Goal: Task Accomplishment & Management: Use online tool/utility

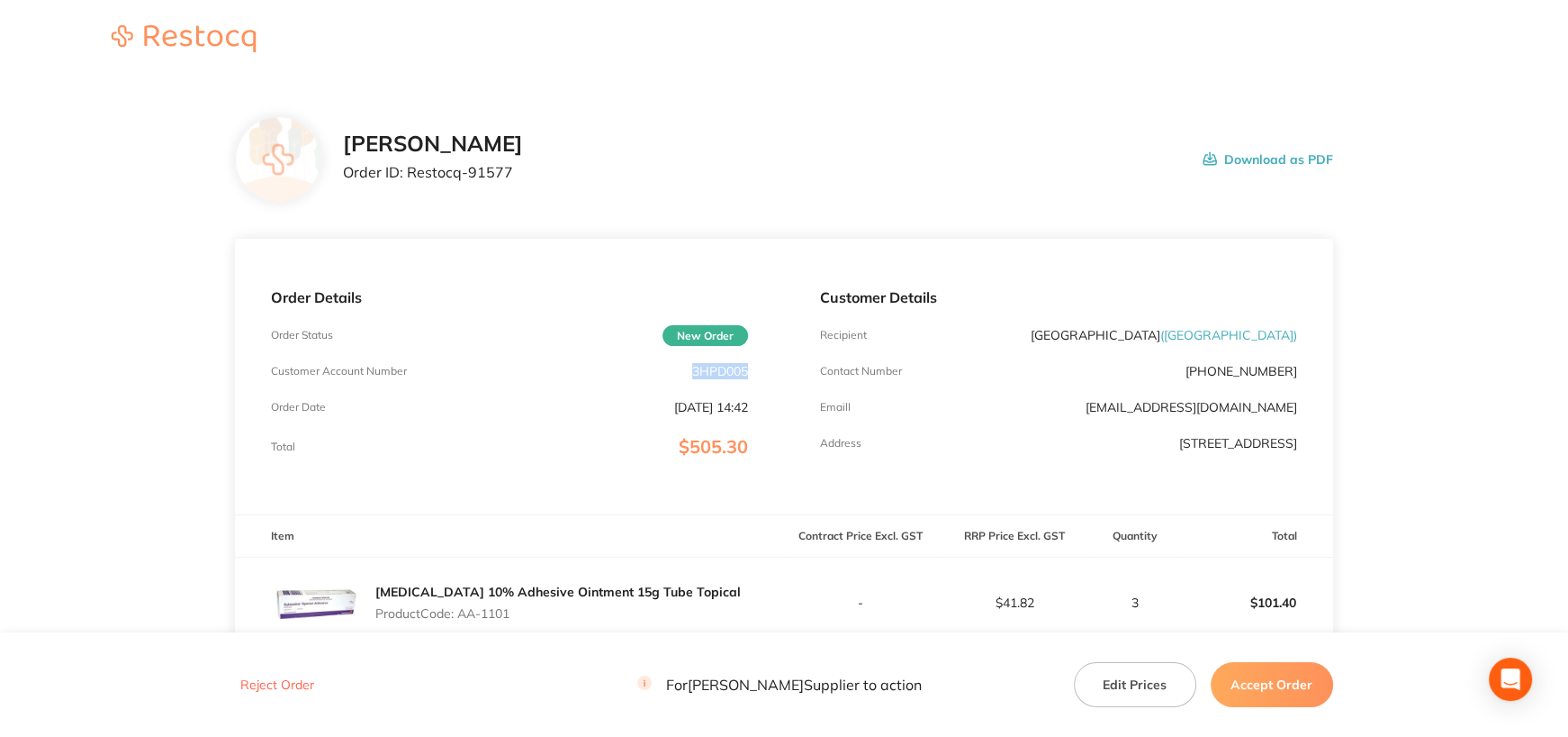
drag, startPoint x: 689, startPoint y: 367, endPoint x: 760, endPoint y: 377, distance: 71.7
click at [751, 370] on div "Order Details Order Status New Order Customer Account Number 3HPD005 Order Date…" at bounding box center [509, 376] width 549 height 276
copy p "3HPD005"
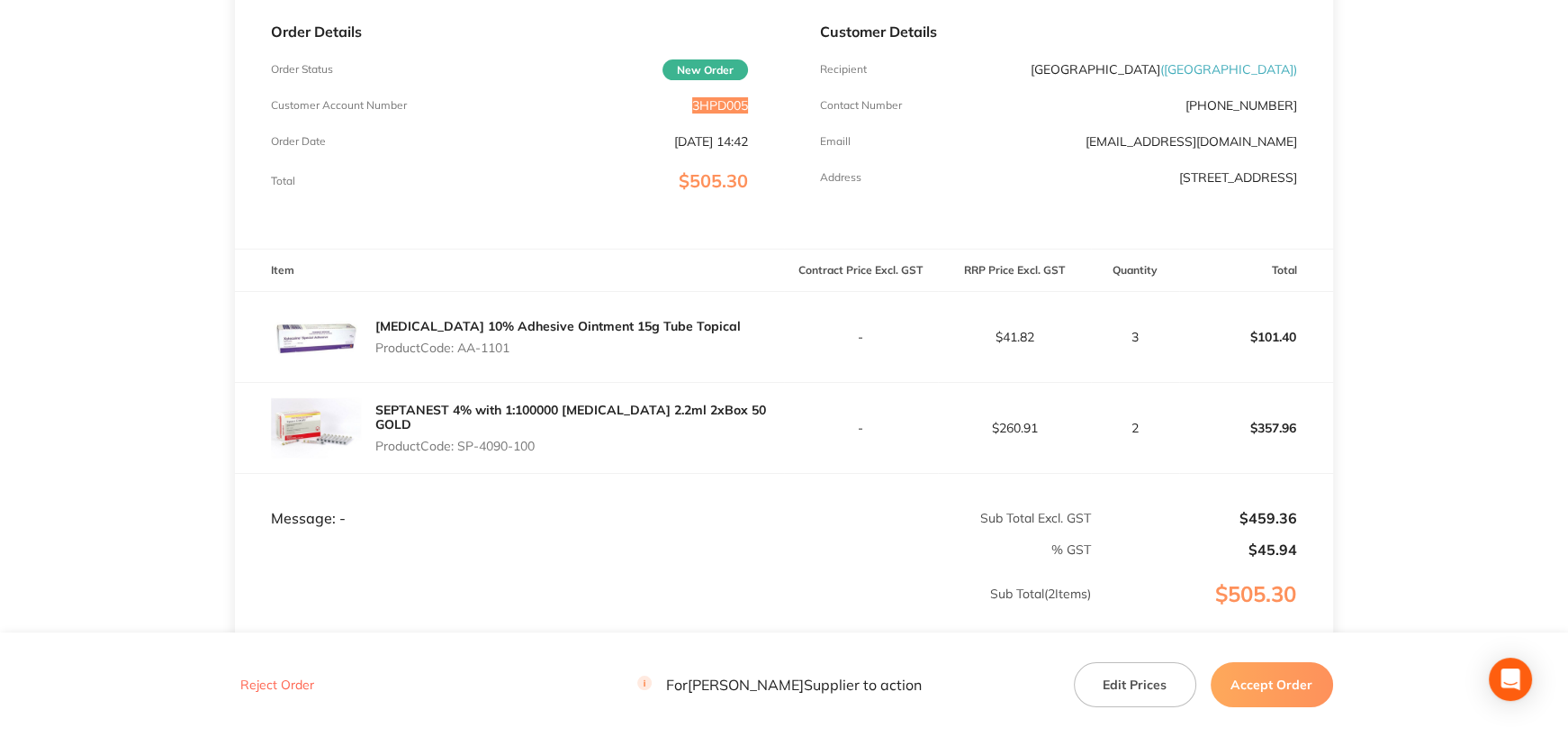
scroll to position [271, 0]
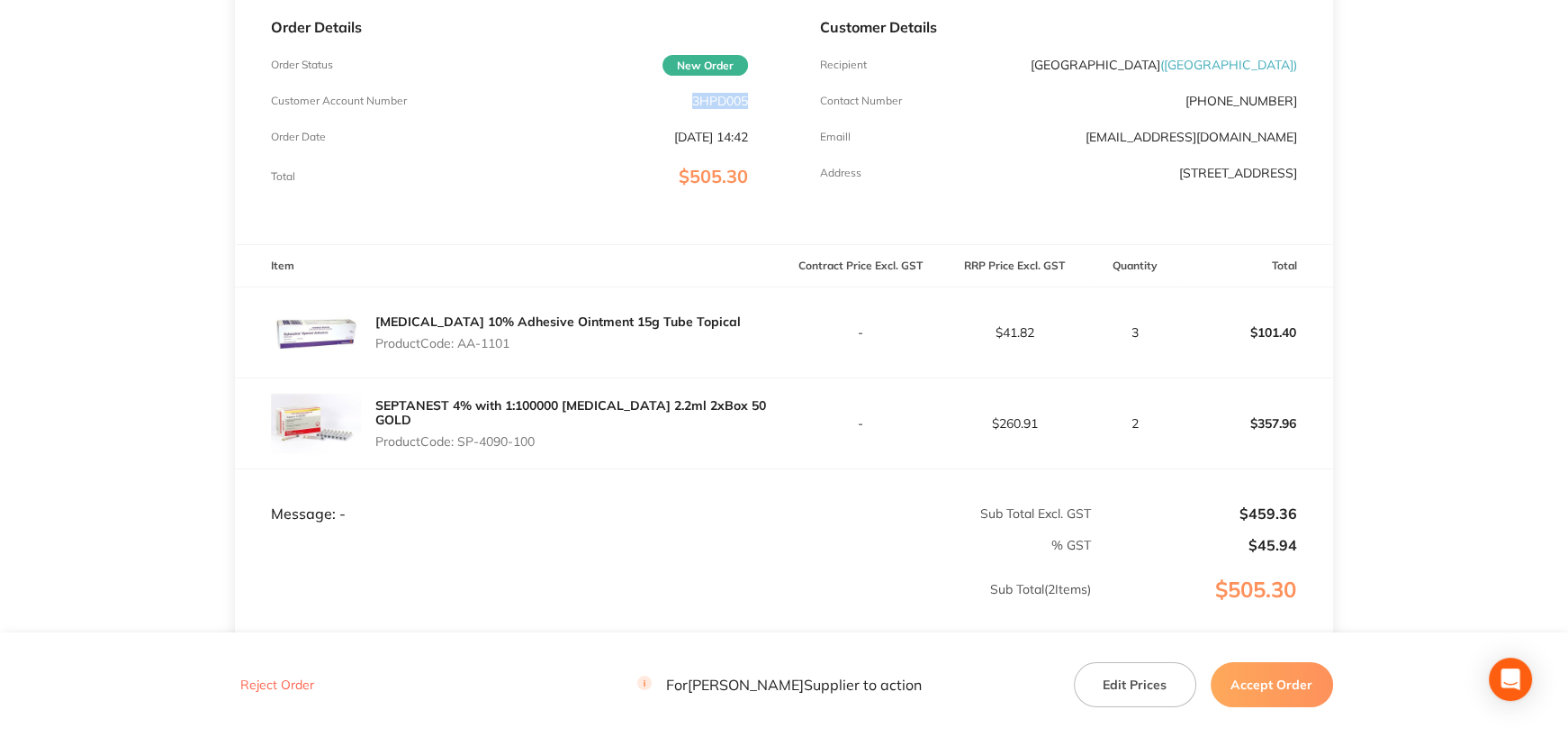
drag, startPoint x: 463, startPoint y: 349, endPoint x: 515, endPoint y: 350, distance: 52.0
click at [515, 350] on p "Product Code: AA-1101" at bounding box center [559, 343] width 366 height 15
copy p "AA-1101"
drag, startPoint x: 462, startPoint y: 443, endPoint x: 582, endPoint y: 447, distance: 120.1
click at [582, 447] on p "Product Code: SP-4090-100" at bounding box center [580, 441] width 409 height 15
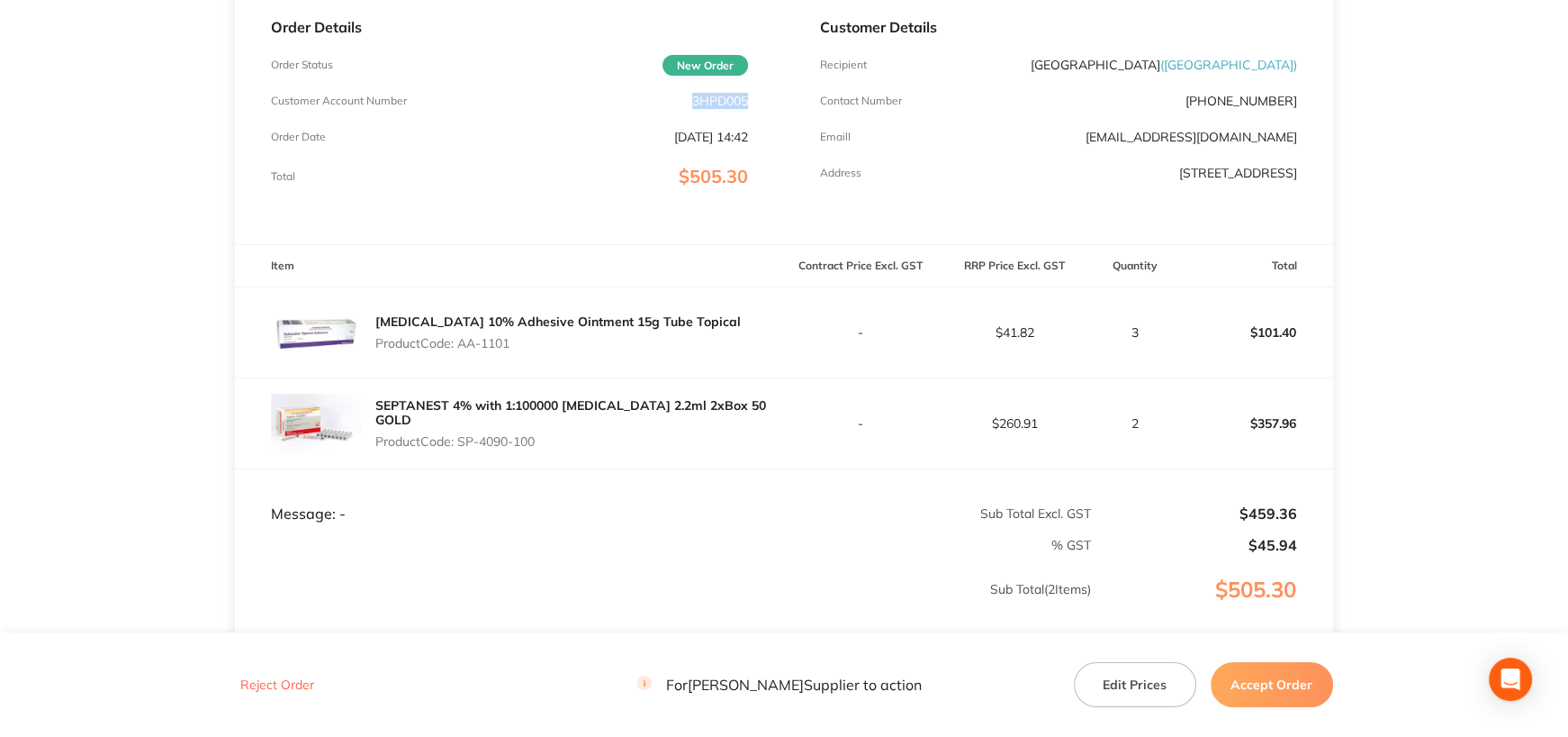
copy p "SP-4090-100"
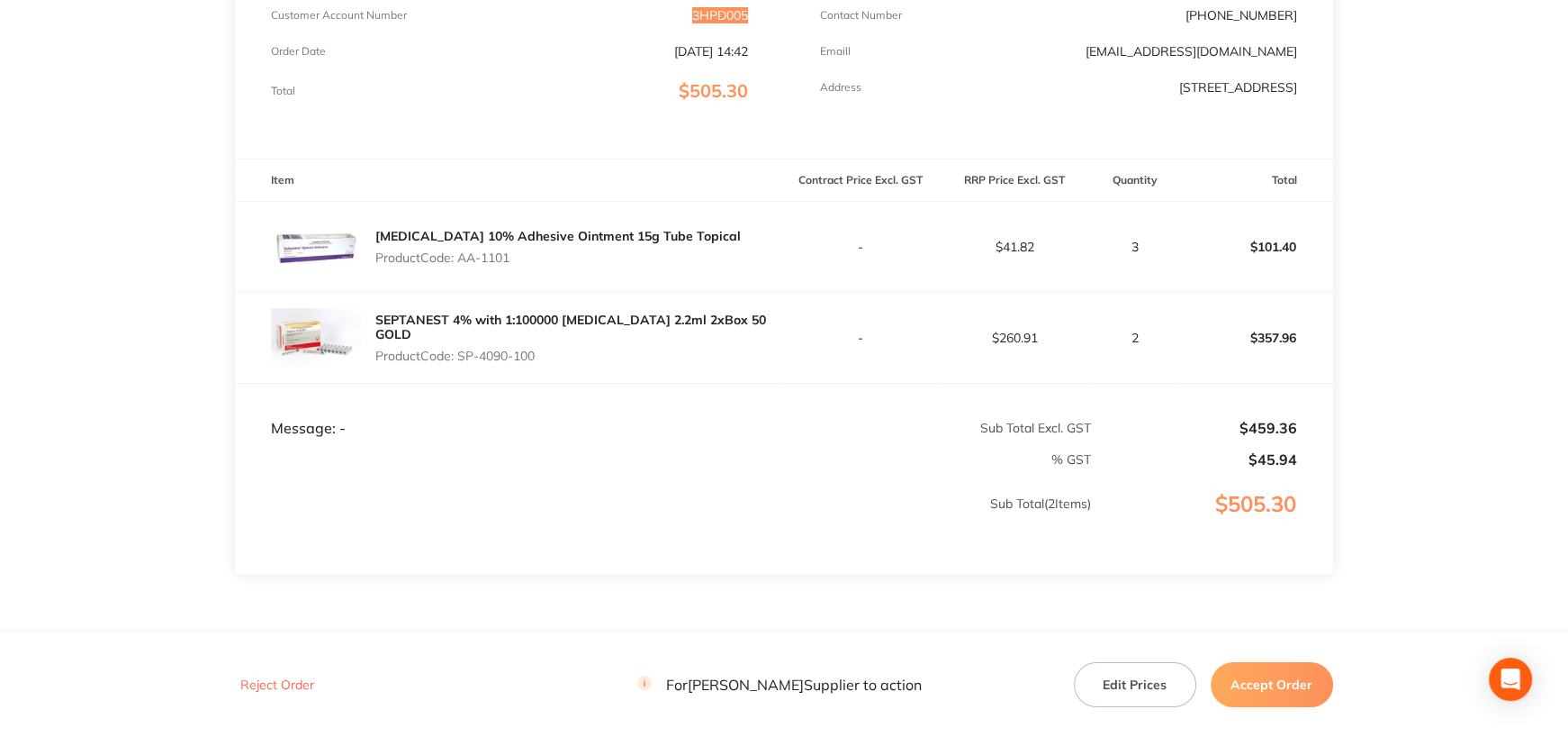
scroll to position [449, 0]
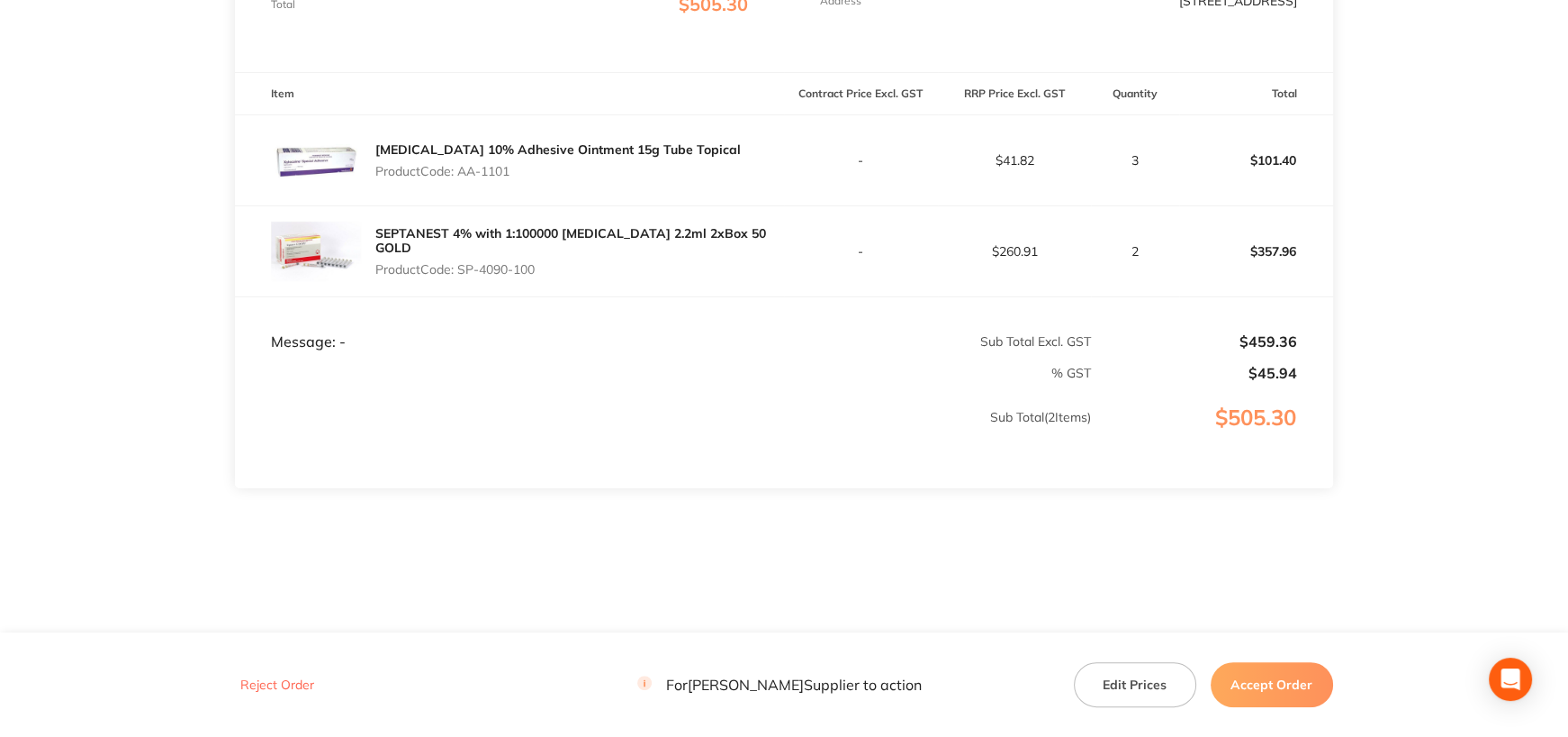
click at [1288, 679] on button "Accept Order" at bounding box center [1272, 684] width 123 height 45
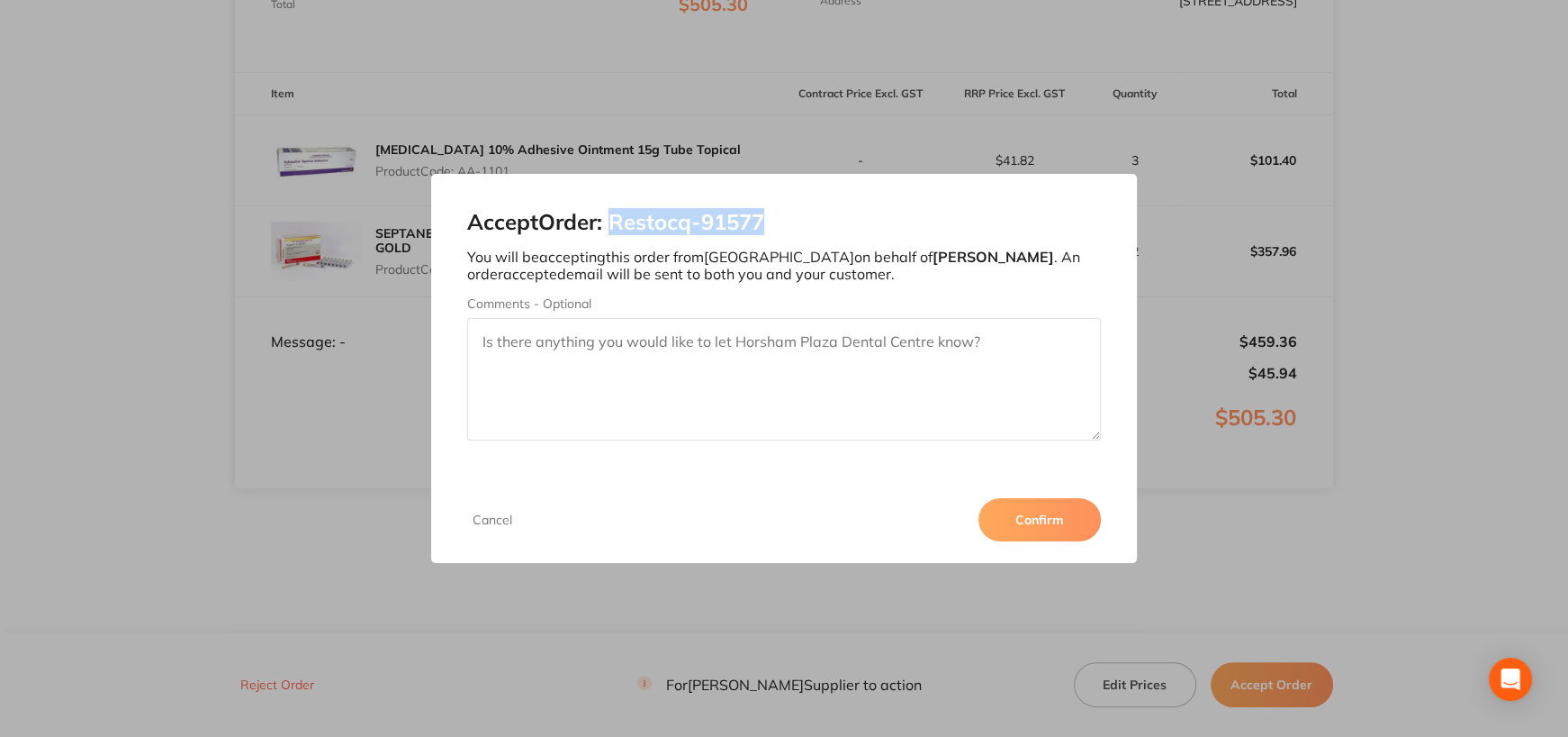
drag, startPoint x: 619, startPoint y: 222, endPoint x: 799, endPoint y: 216, distance: 180.1
click at [799, 216] on h2 "Accept Order: Restocq- 91577" at bounding box center [784, 223] width 634 height 25
copy h2 "Restocq- 91577"
click at [1064, 523] on button "Confirm" at bounding box center [1040, 520] width 123 height 43
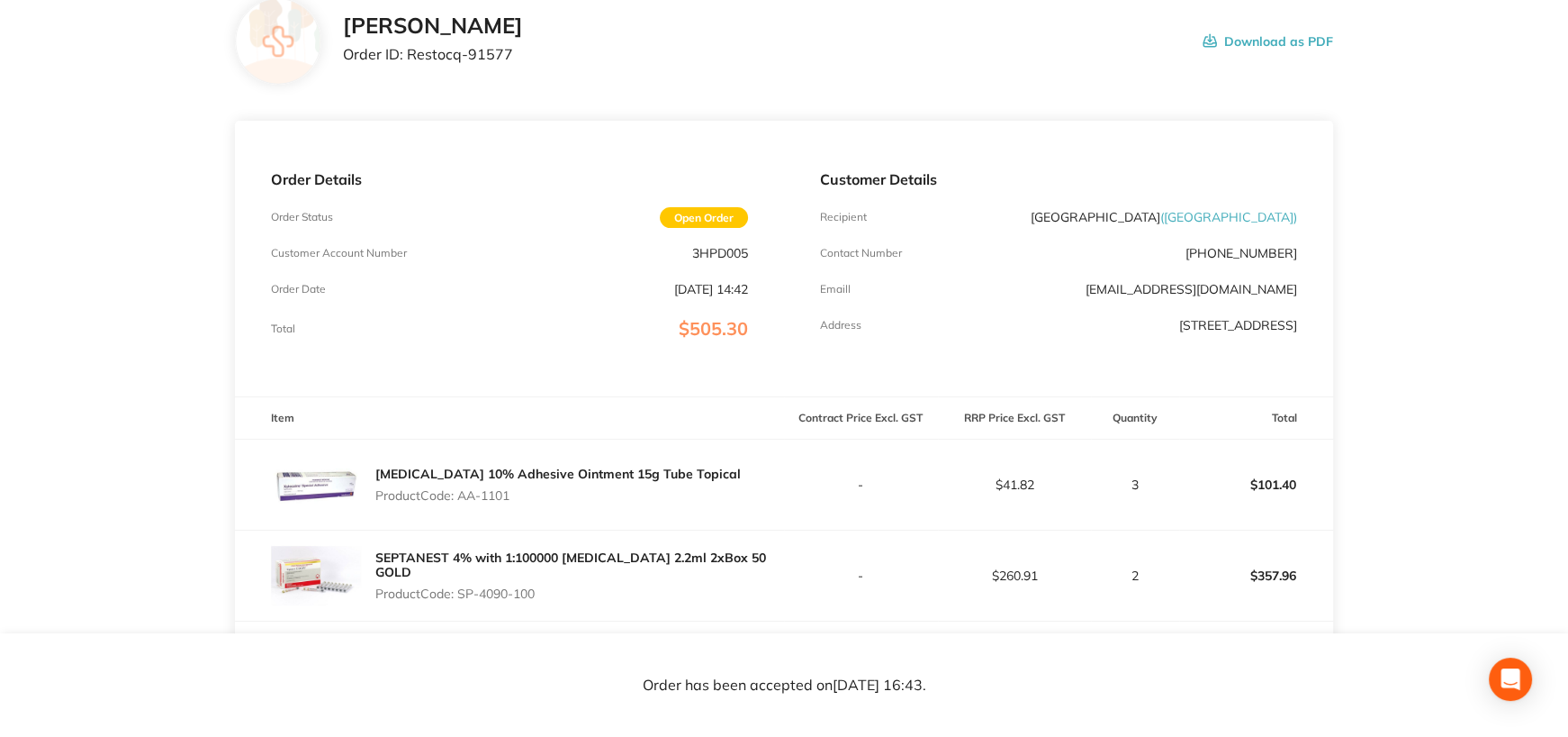
scroll to position [88, 0]
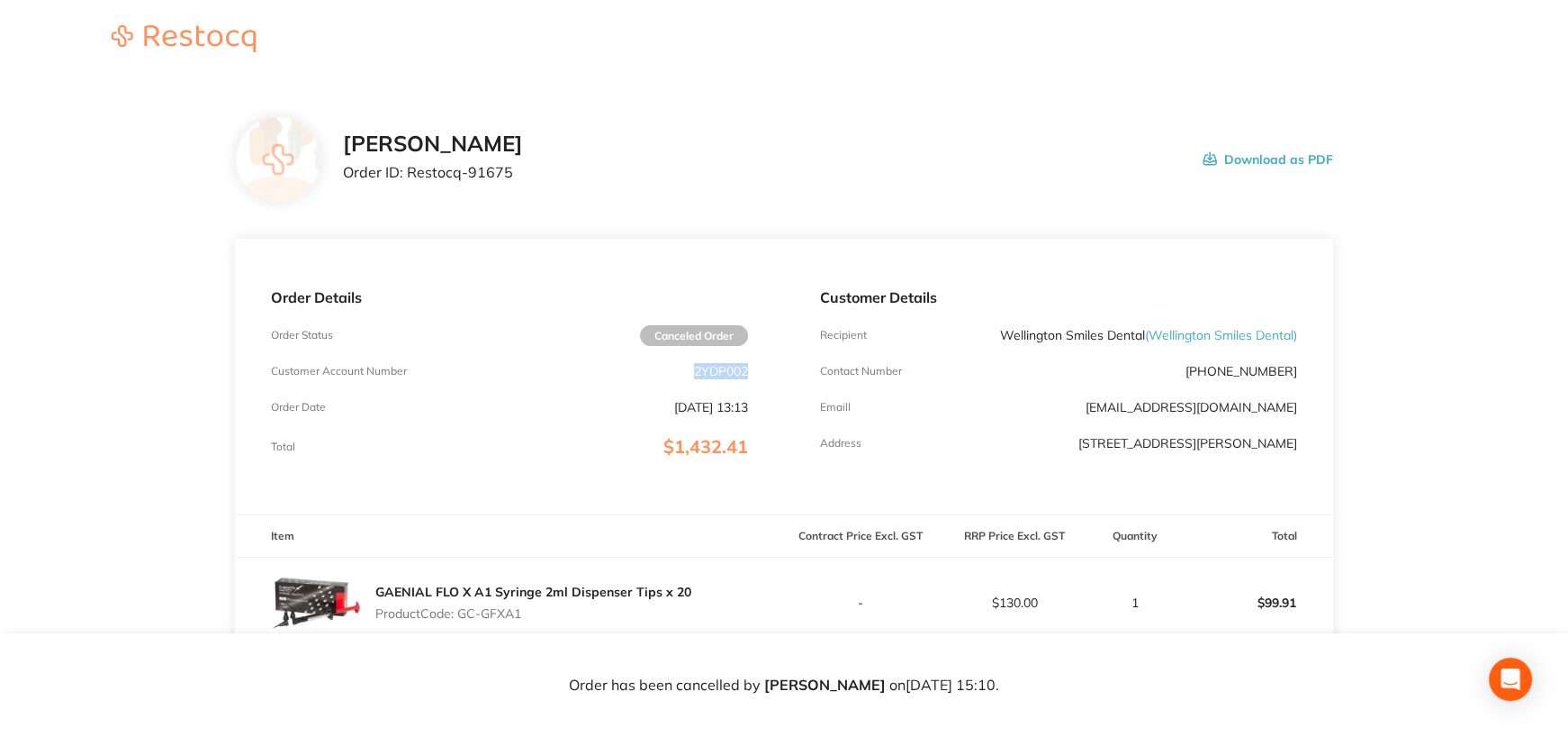
drag, startPoint x: 691, startPoint y: 372, endPoint x: 756, endPoint y: 374, distance: 65.0
click at [756, 374] on div "Order Details Order Status Canceled Order Customer Account Number 2YDP002 Order…" at bounding box center [509, 376] width 549 height 276
copy p "2YDP002"
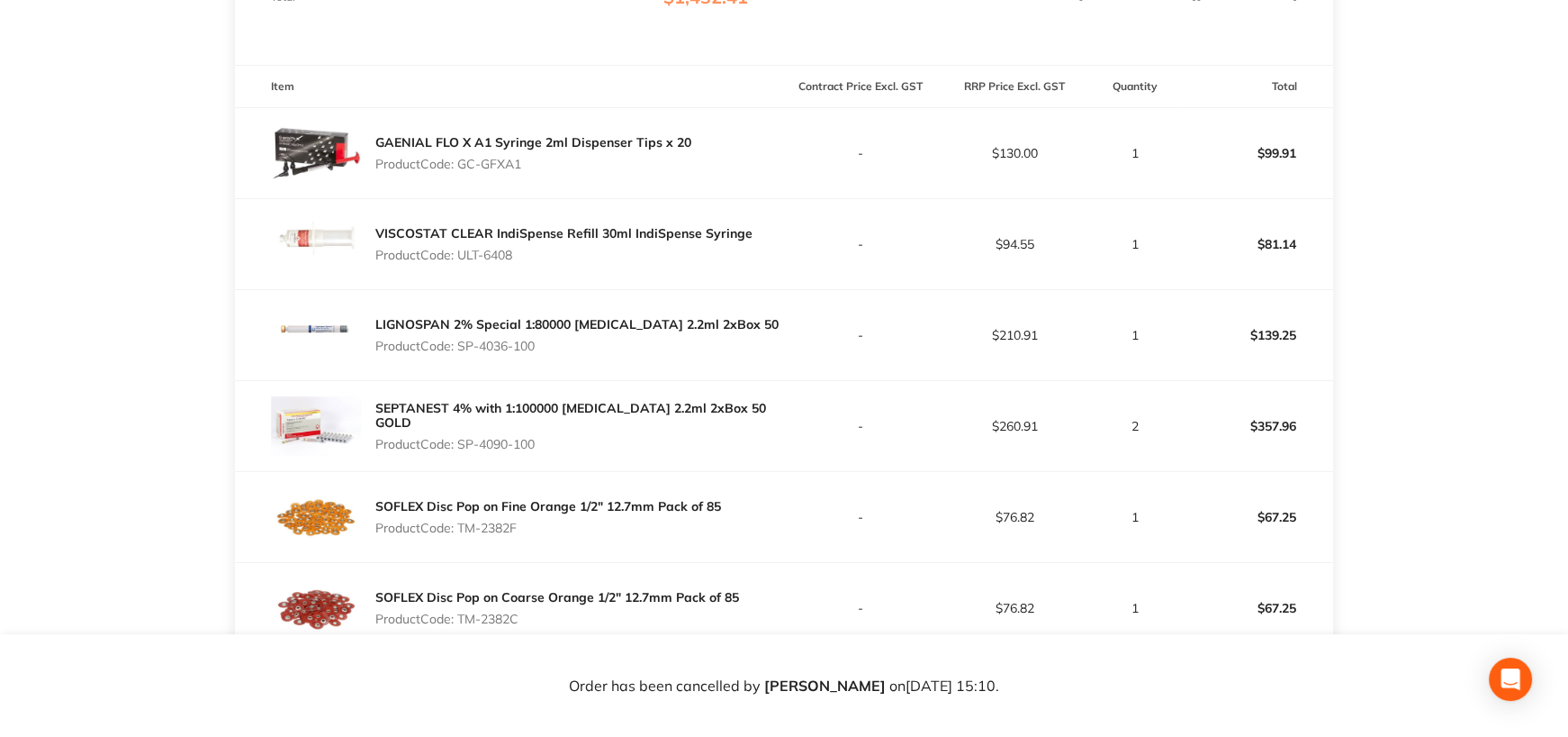
scroll to position [451, 0]
click at [464, 163] on p "Product Code: GC-GFXA1" at bounding box center [533, 163] width 316 height 15
drag, startPoint x: 462, startPoint y: 162, endPoint x: 825, endPoint y: 241, distance: 371.5
click at [531, 166] on p "Product Code: GC-GFXA1" at bounding box center [533, 163] width 316 height 15
copy p "GC-GFXA1"
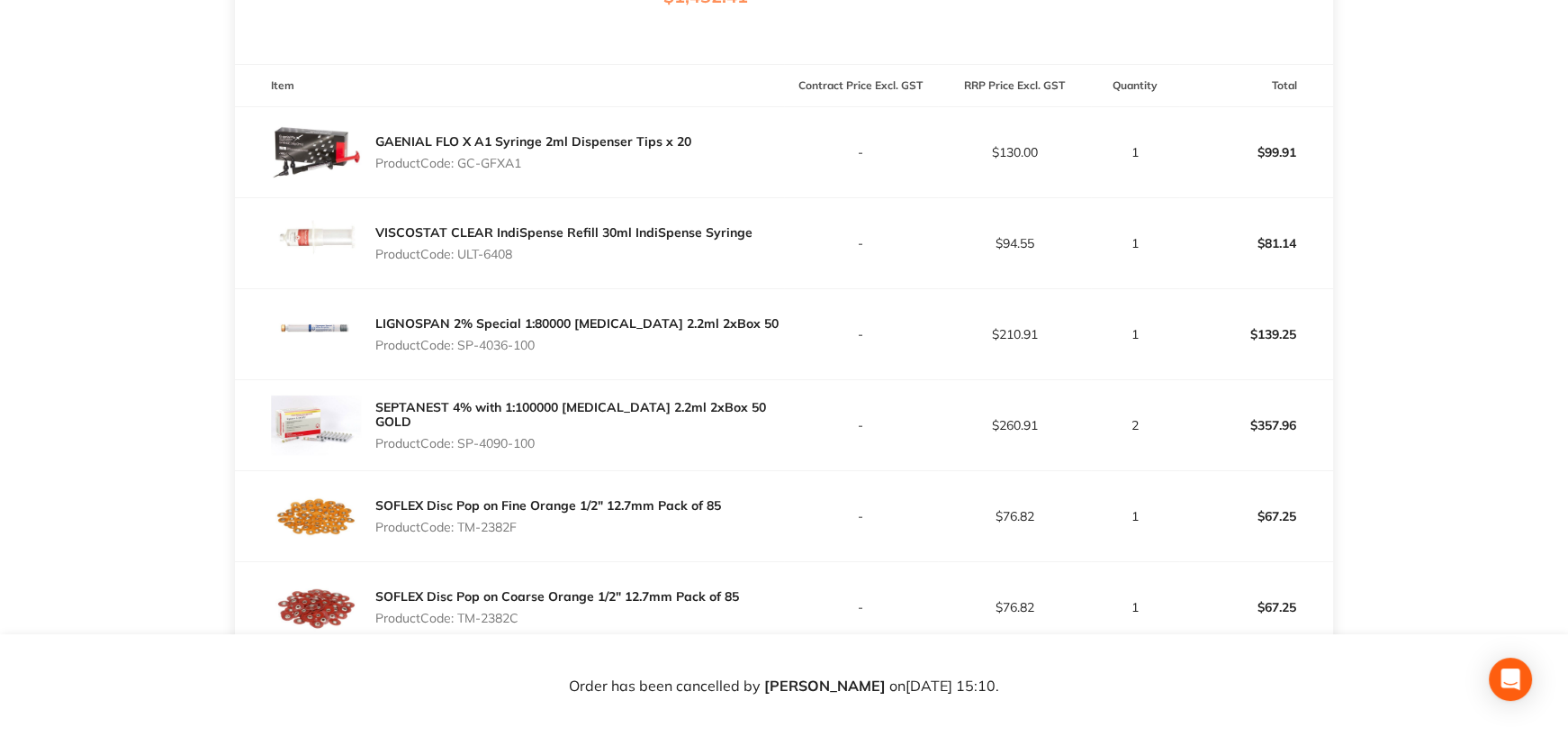
drag, startPoint x: 461, startPoint y: 252, endPoint x: 554, endPoint y: 253, distance: 93.0
click at [554, 253] on p "Product Code: ULT-6408" at bounding box center [565, 253] width 378 height 15
copy p "ULT-6408"
drag, startPoint x: 462, startPoint y: 345, endPoint x: 631, endPoint y: 439, distance: 193.4
click at [549, 343] on p "Product Code: SP-4036-100" at bounding box center [577, 345] width 403 height 15
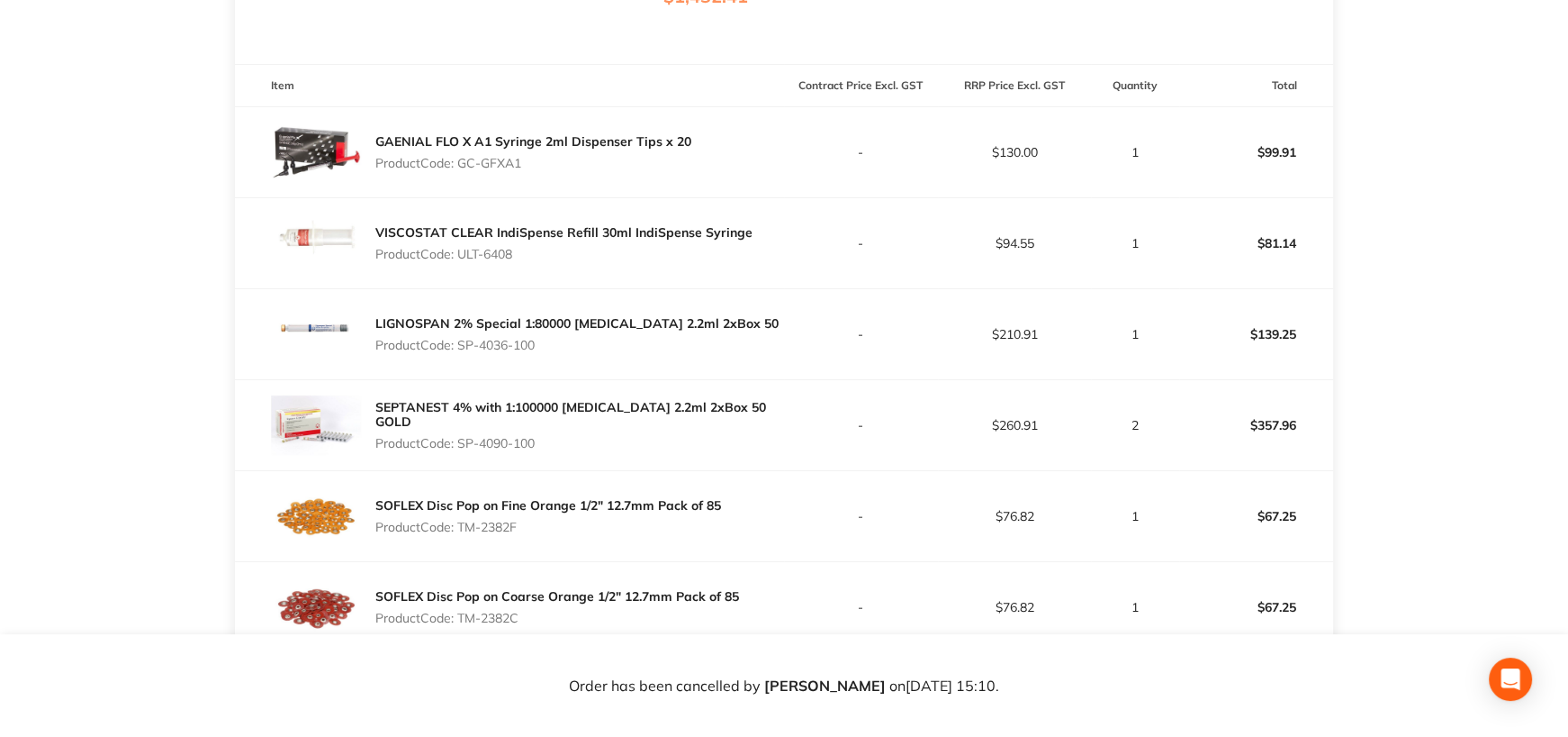
copy p "SP-4036-100"
drag, startPoint x: 462, startPoint y: 432, endPoint x: 582, endPoint y: 435, distance: 120.0
click at [582, 436] on p "Product Code: SP-4090-100" at bounding box center [580, 443] width 409 height 15
copy p "SP-4090-100"
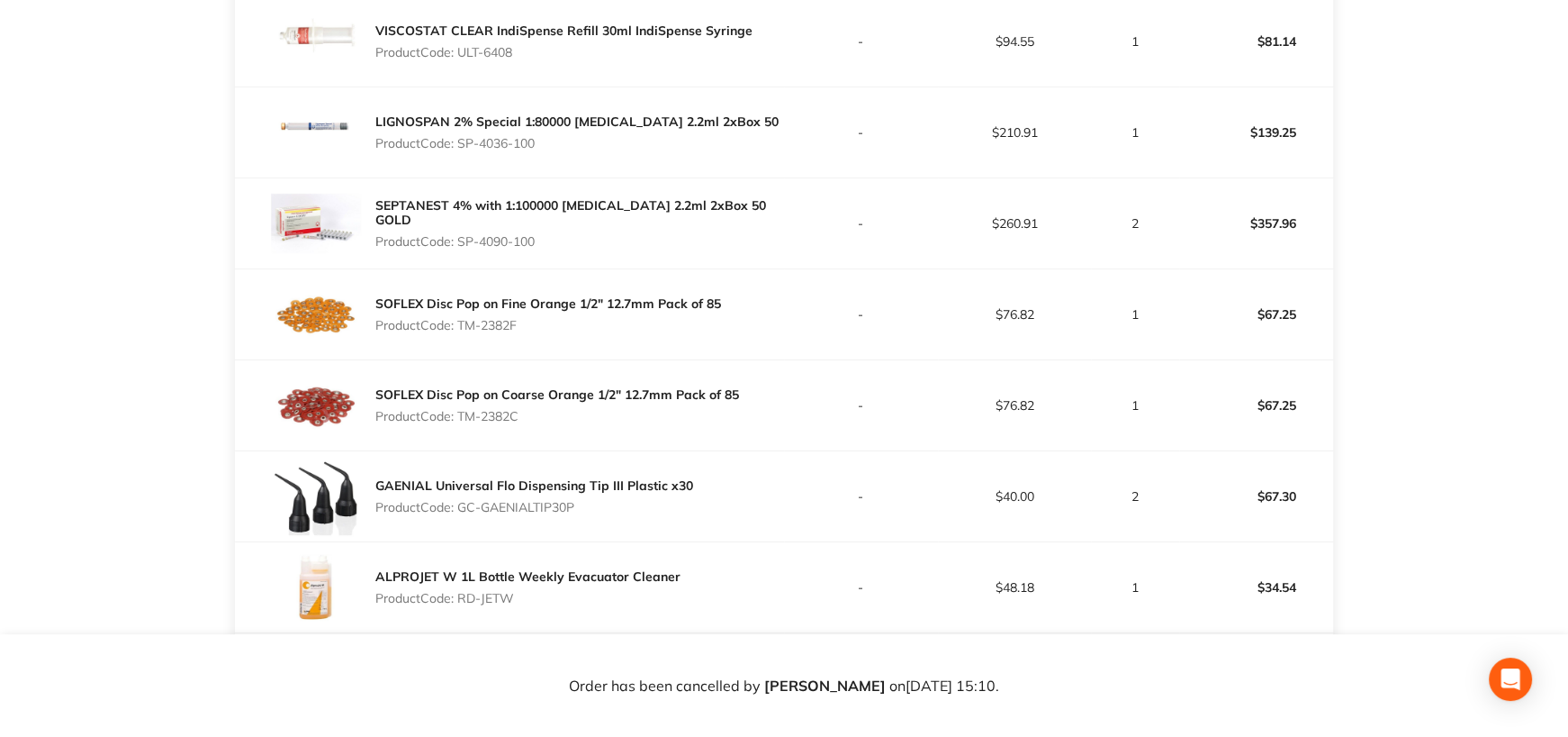
scroll to position [720, 0]
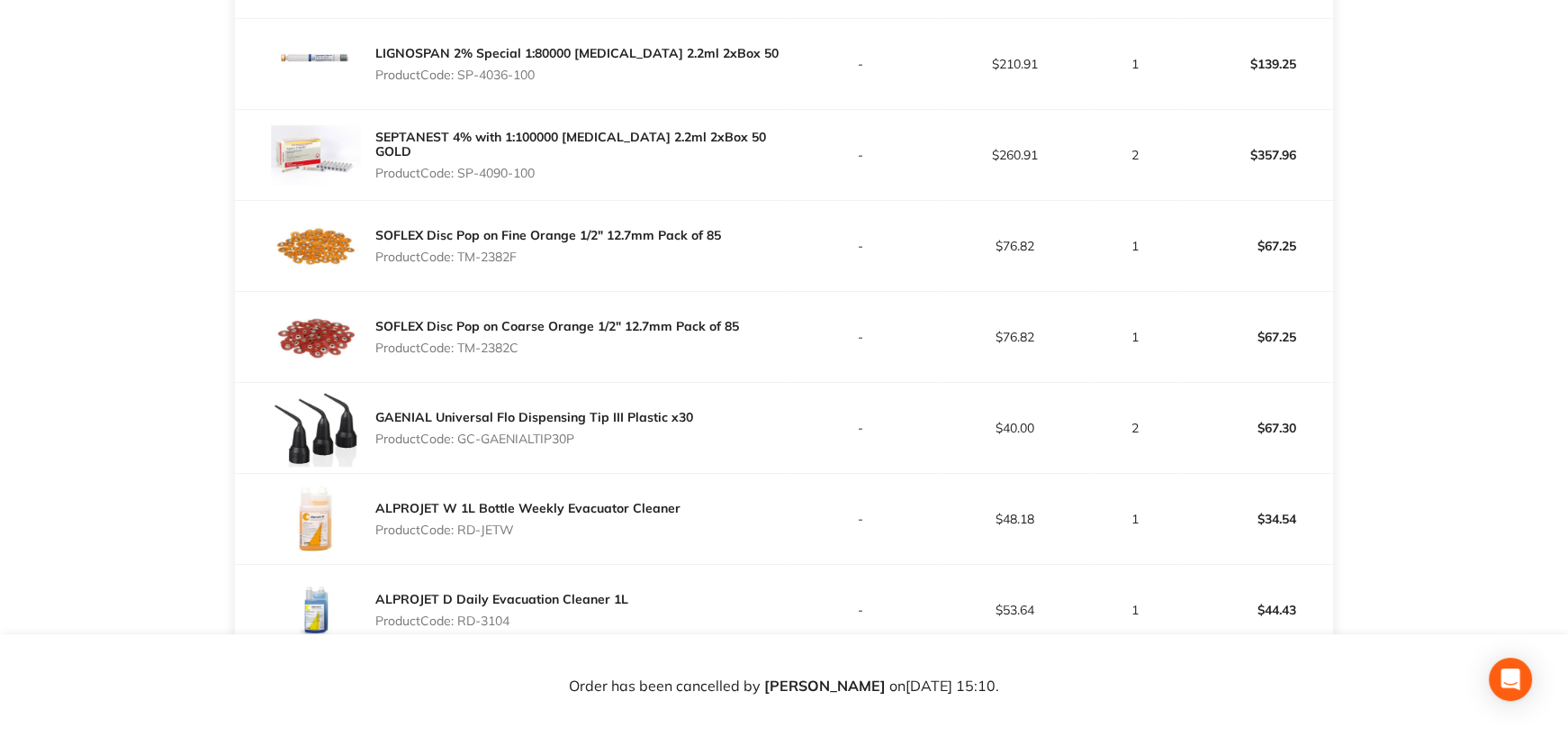
drag, startPoint x: 461, startPoint y: 254, endPoint x: 559, endPoint y: 257, distance: 98.0
click at [559, 257] on p "Product Code: TM-2382F" at bounding box center [548, 256] width 346 height 15
copy p "TM-2382F"
drag, startPoint x: 504, startPoint y: 349, endPoint x: 551, endPoint y: 349, distance: 47.0
click at [548, 349] on p "Product Code: TM-2382C" at bounding box center [558, 348] width 364 height 15
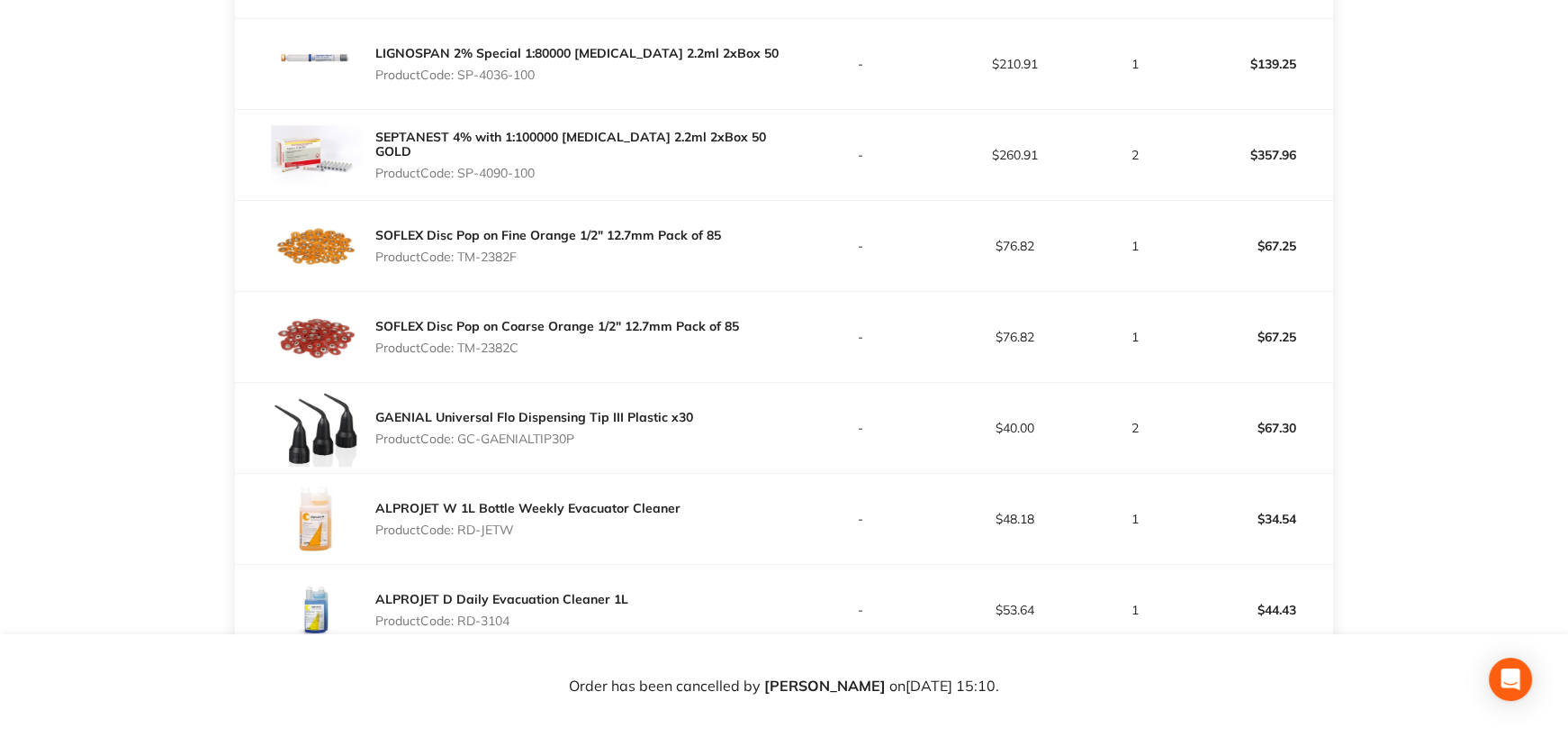
copy p "TM-2382C"
drag, startPoint x: 461, startPoint y: 438, endPoint x: 658, endPoint y: 439, distance: 197.0
click at [658, 439] on p "Product Code: GC-GAENIALTIP30P" at bounding box center [534, 438] width 318 height 15
copy p "GC-GAENIALTIP30P"
drag, startPoint x: 462, startPoint y: 531, endPoint x: 568, endPoint y: 529, distance: 106.0
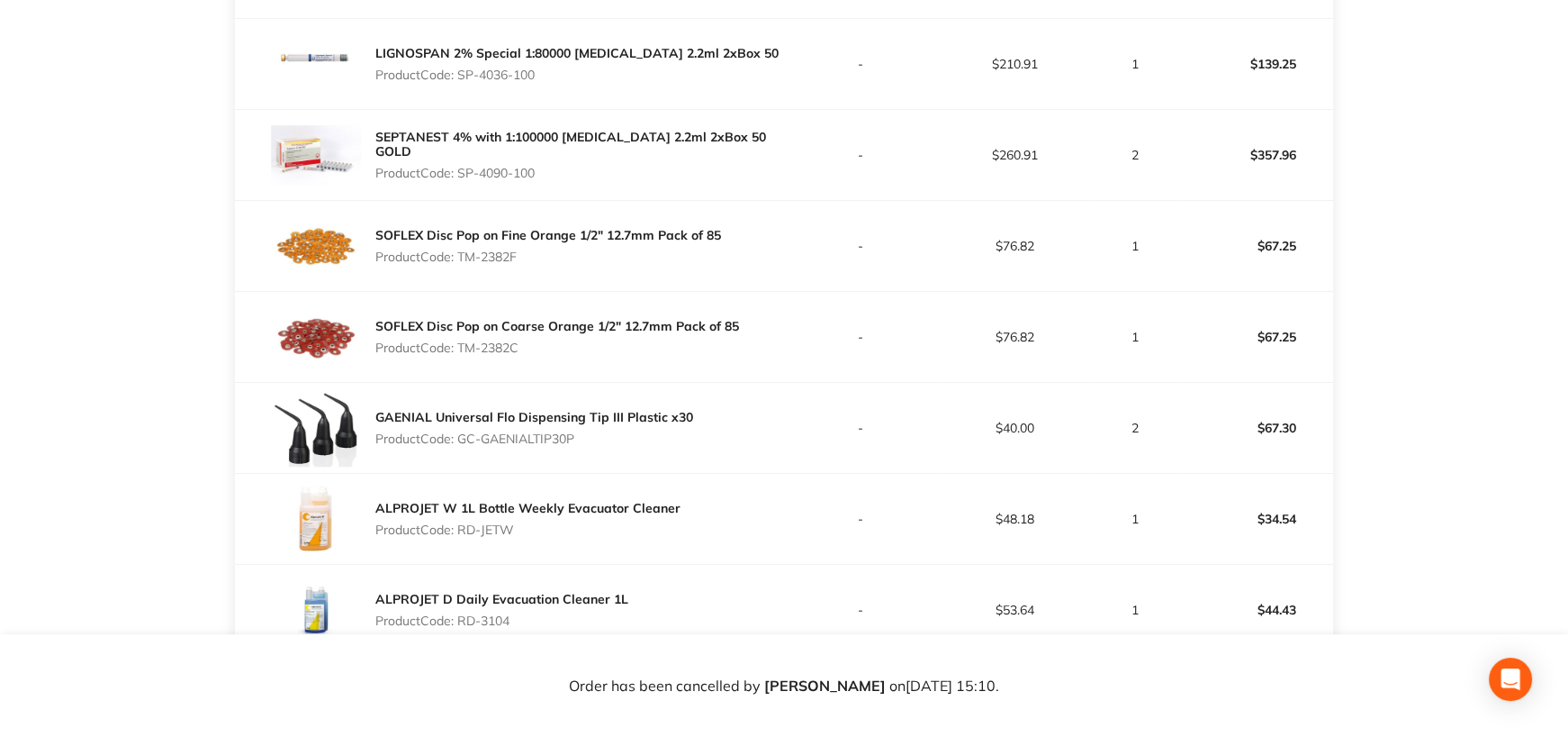
click at [568, 529] on p "Product Code: RD-JETW" at bounding box center [529, 530] width 306 height 15
copy p "RD-JETW"
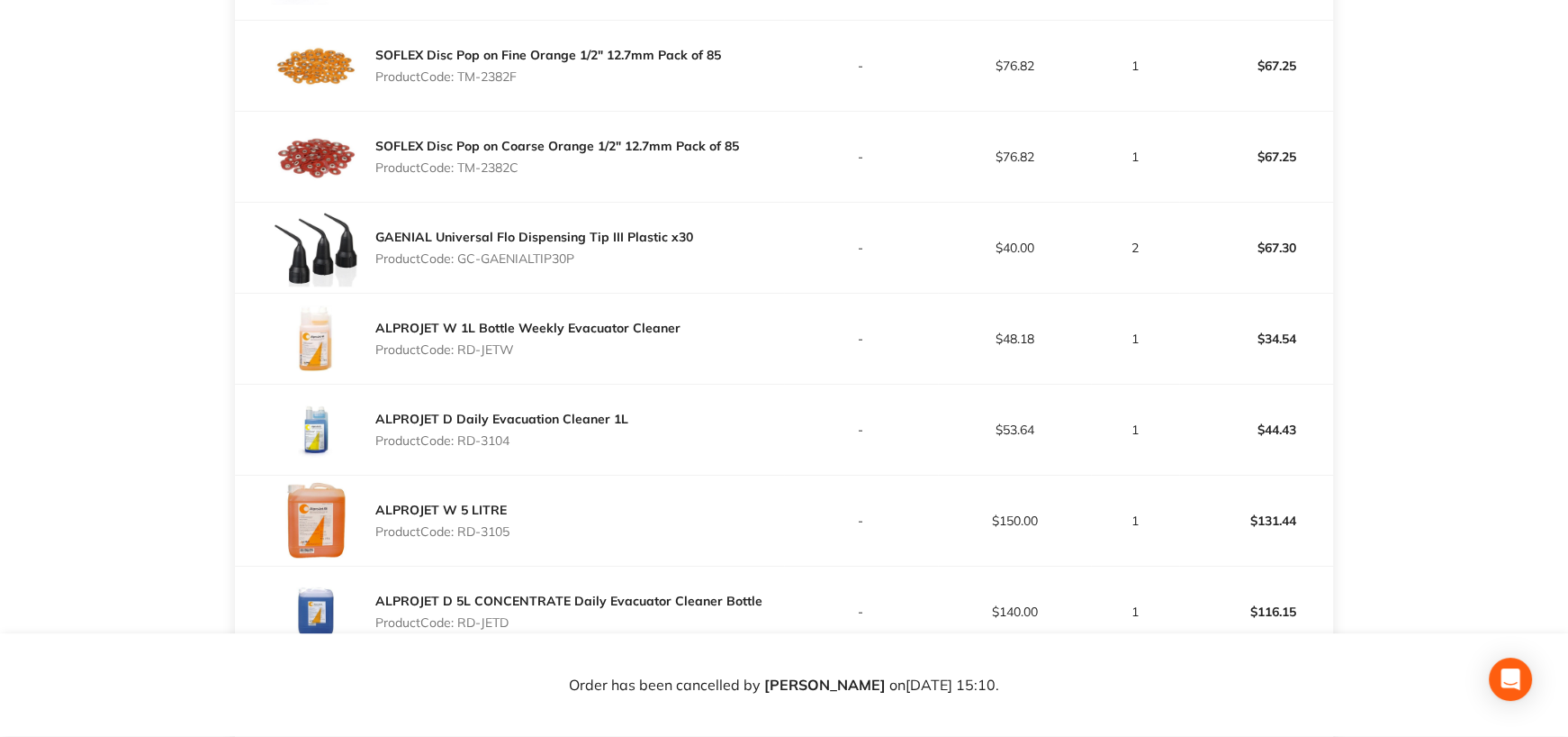
scroll to position [991, 0]
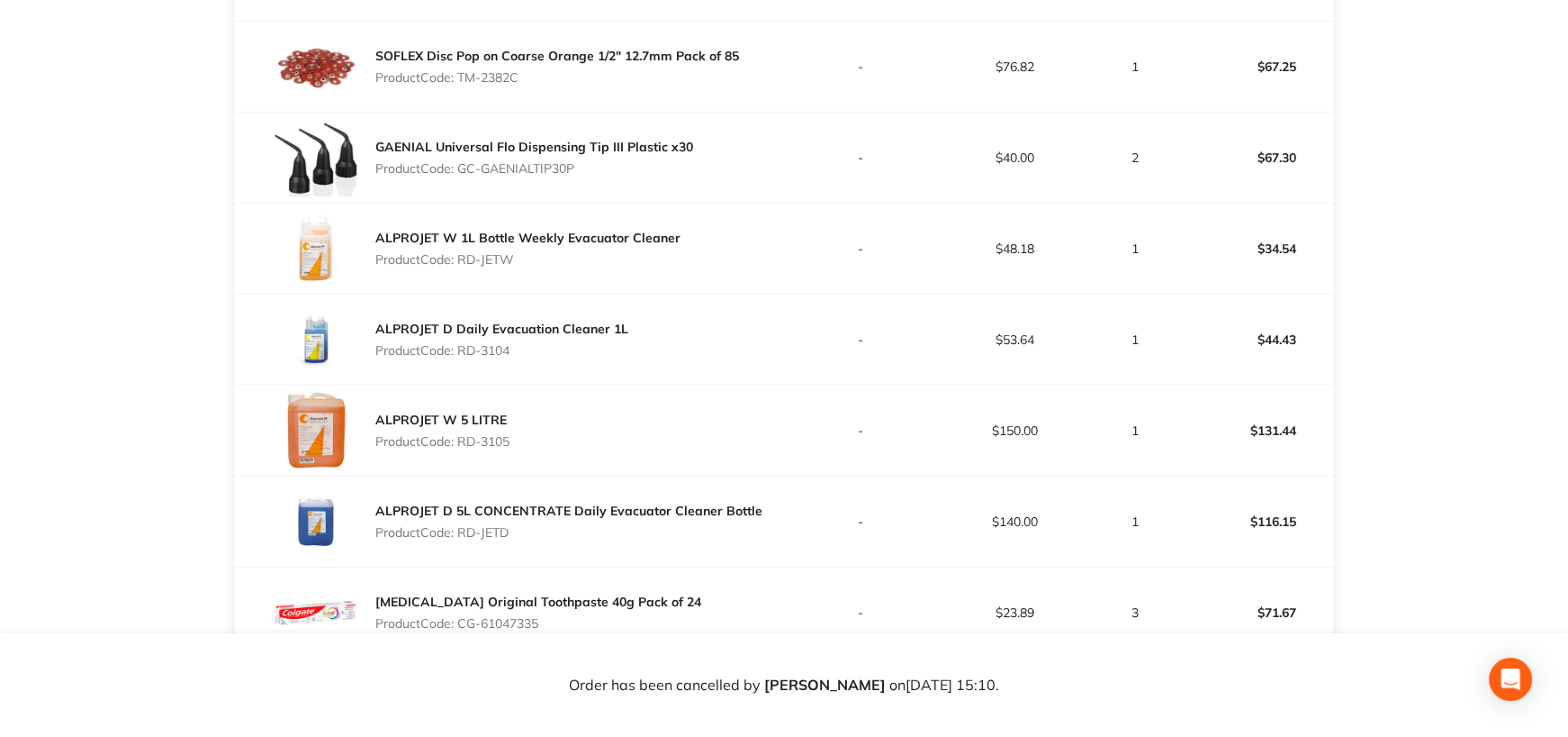
drag, startPoint x: 460, startPoint y: 349, endPoint x: 565, endPoint y: 350, distance: 105.0
click at [565, 350] on p "Product Code: RD-3104" at bounding box center [502, 350] width 253 height 15
copy p "RD-3104"
drag, startPoint x: 461, startPoint y: 438, endPoint x: 585, endPoint y: 440, distance: 124.0
click at [585, 440] on div "ALPROJET W 5 LITRE Product Code: RD-3105" at bounding box center [509, 430] width 549 height 91
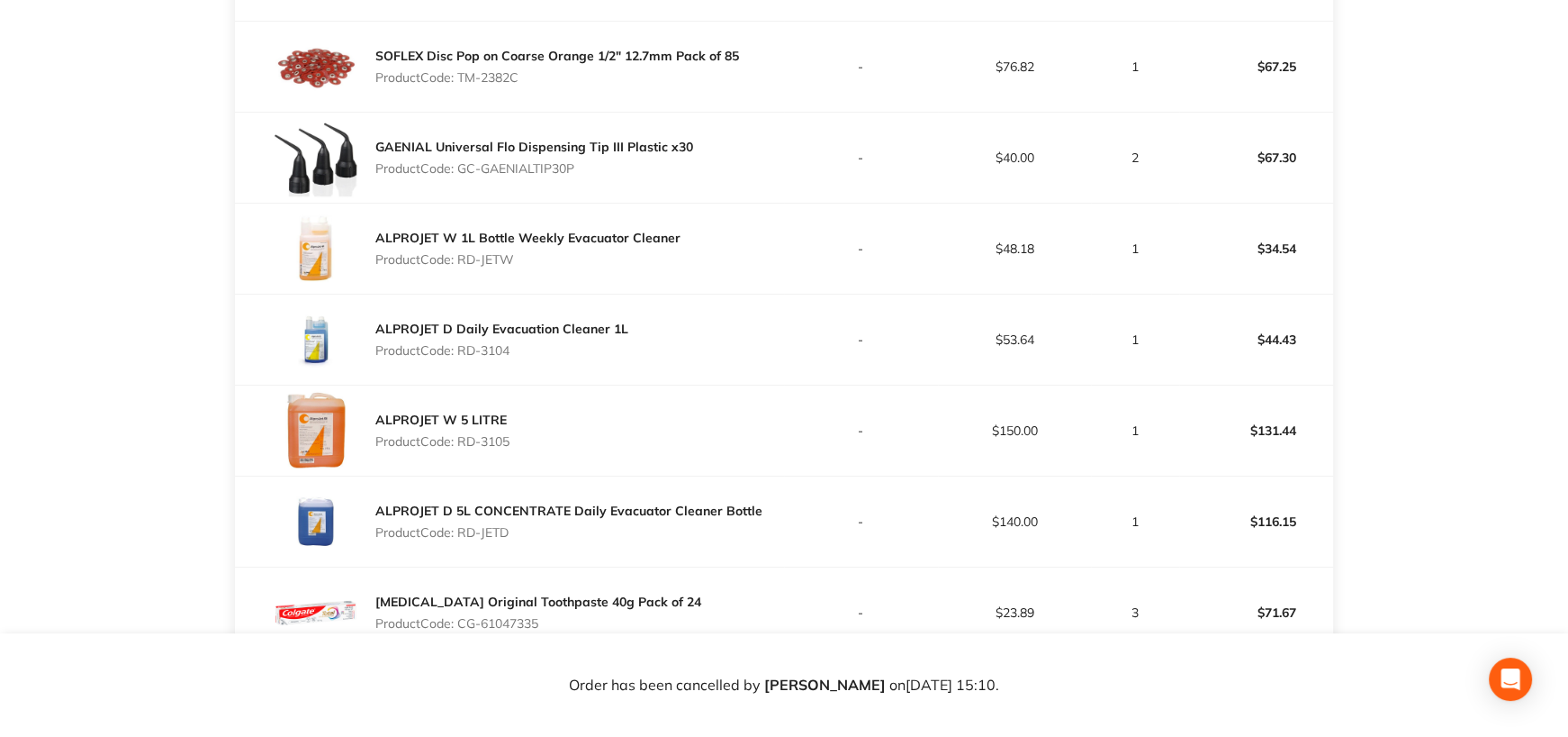
drag, startPoint x: 463, startPoint y: 533, endPoint x: 560, endPoint y: 526, distance: 97.3
click at [560, 526] on p "Product Code: RD-JETD" at bounding box center [569, 532] width 387 height 15
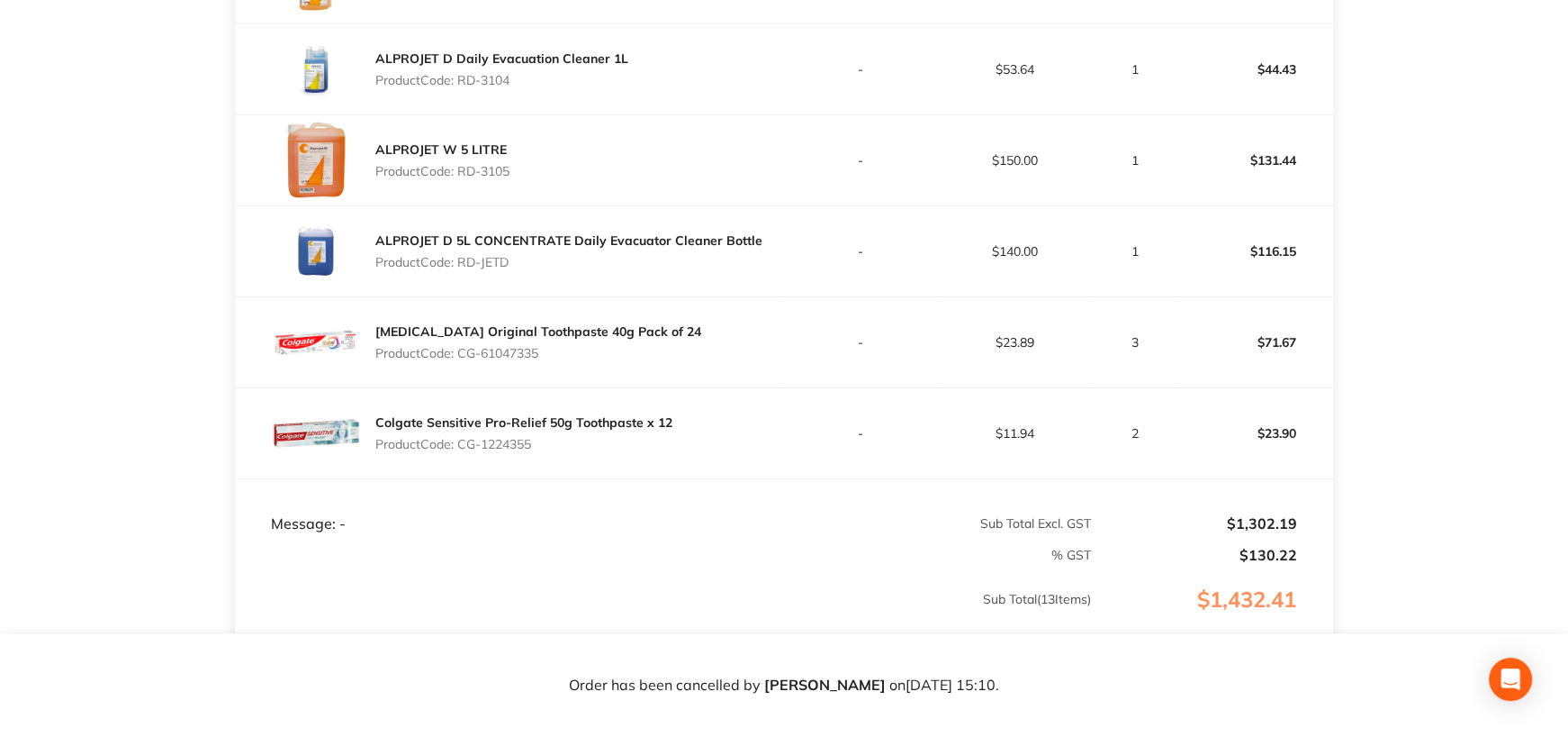
drag, startPoint x: 460, startPoint y: 351, endPoint x: 580, endPoint y: 347, distance: 120.1
click at [580, 347] on p "Product Code: CG-61047335" at bounding box center [538, 352] width 326 height 15
drag, startPoint x: 463, startPoint y: 441, endPoint x: 592, endPoint y: 438, distance: 129.0
click at [592, 438] on p "Product Code: CG-1224355" at bounding box center [524, 444] width 297 height 15
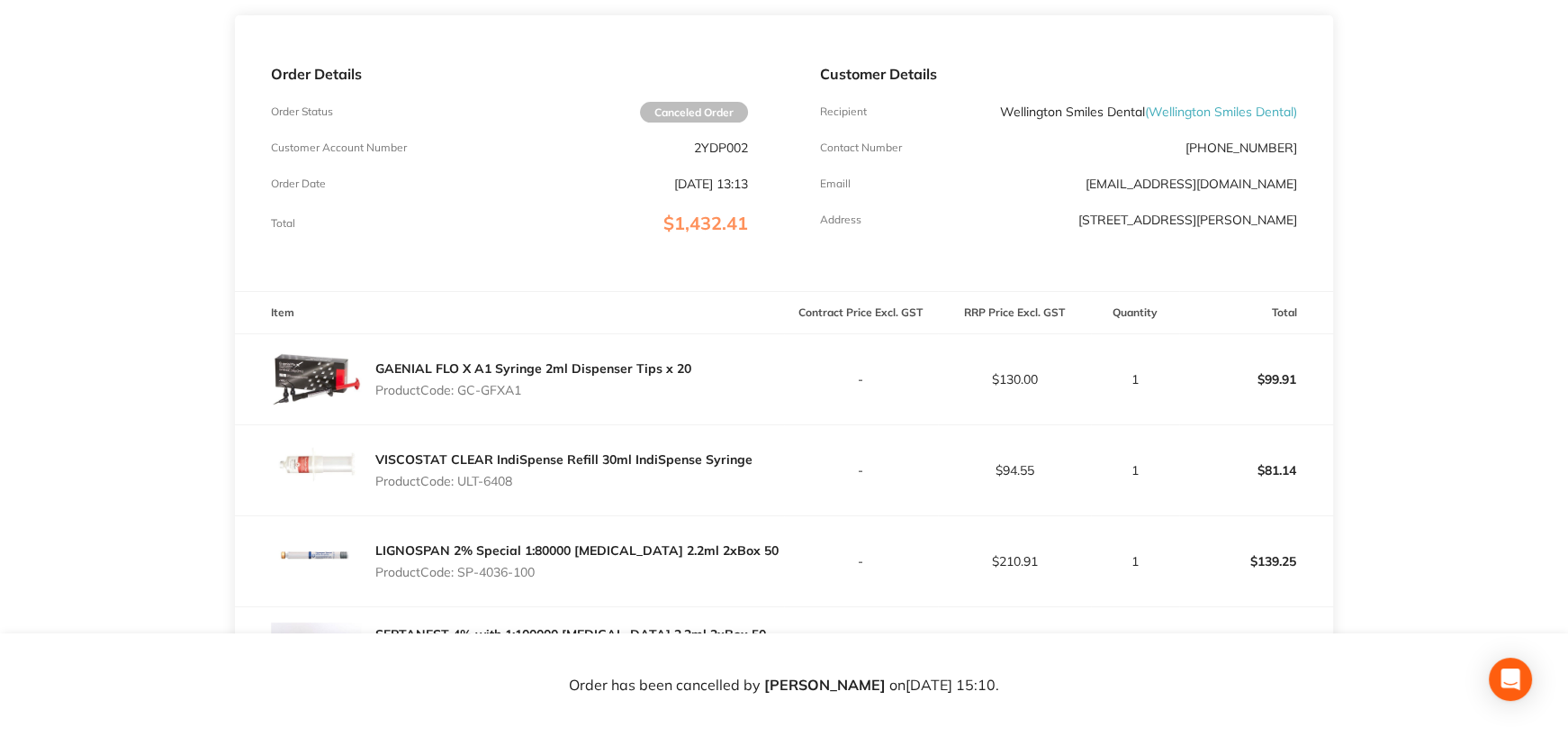
scroll to position [0, 0]
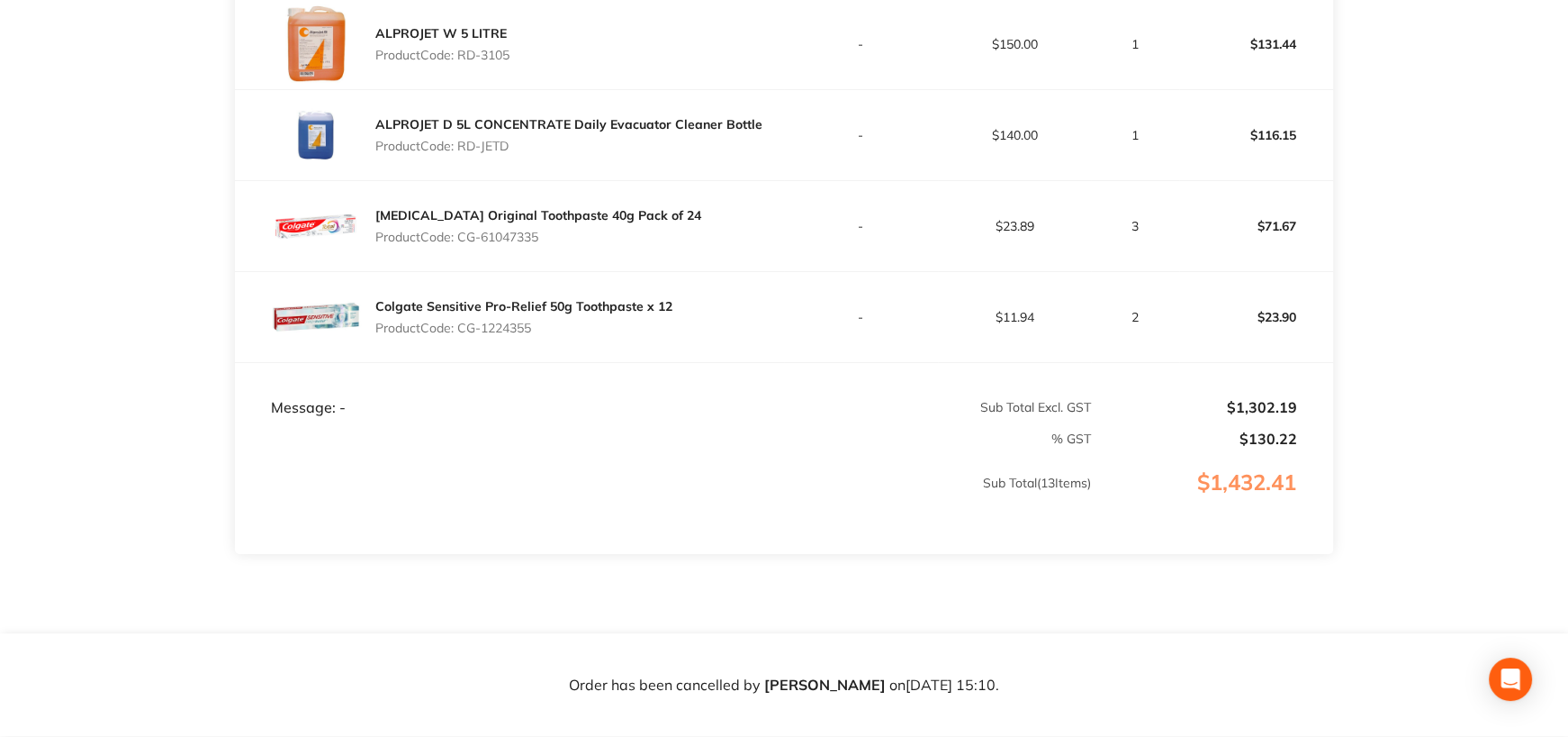
scroll to position [1351, 0]
